Goal: Information Seeking & Learning: Learn about a topic

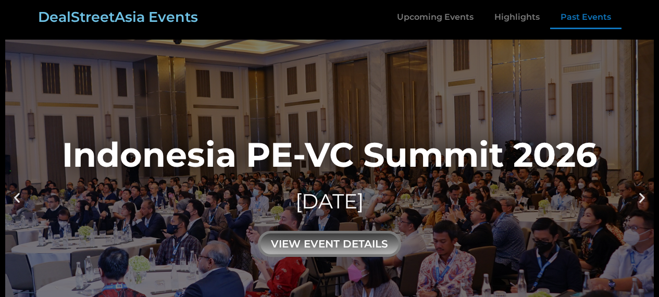
drag, startPoint x: 0, startPoint y: 0, endPoint x: 537, endPoint y: 68, distance: 541.2
click at [593, 16] on link "Past Events" at bounding box center [585, 17] width 71 height 24
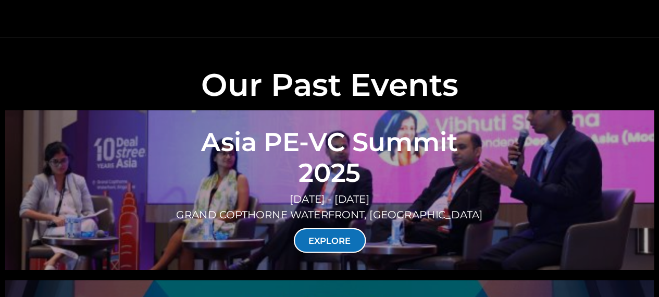
click at [327, 228] on link "EXPLORE" at bounding box center [329, 240] width 72 height 24
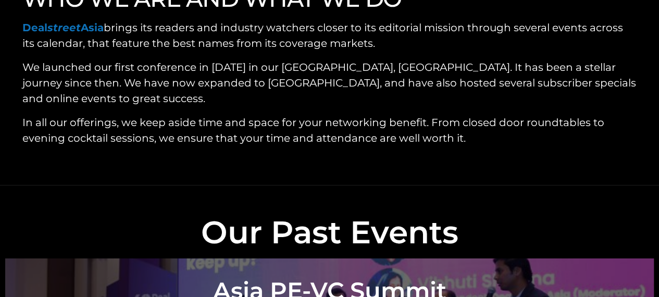
scroll to position [3439, 0]
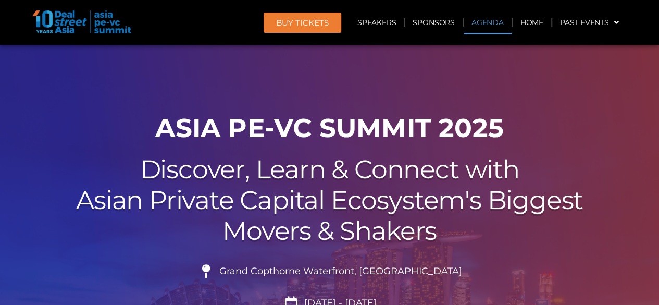
click at [489, 22] on link "Agenda" at bounding box center [488, 22] width 48 height 24
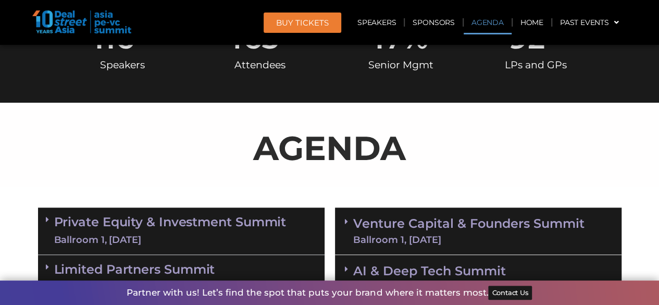
scroll to position [555, 0]
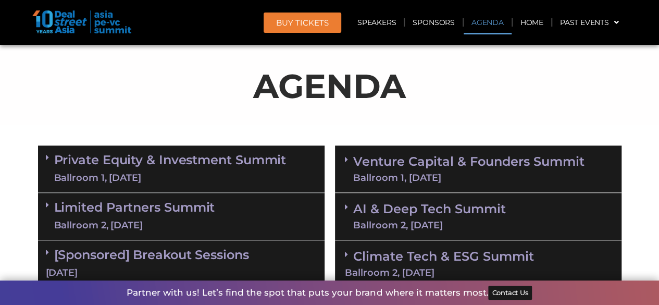
click at [112, 167] on link "Private Equity & Investment Summit Ballroom 1, [DATE]" at bounding box center [170, 168] width 232 height 31
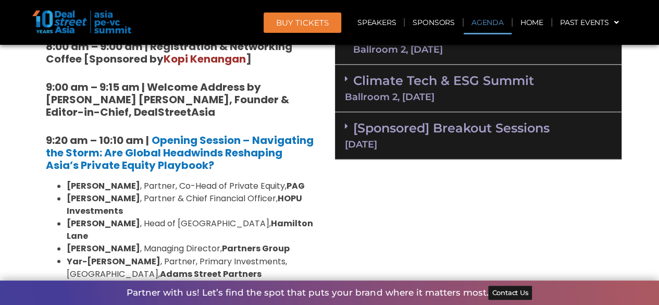
scroll to position [607, 0]
